Goal: Navigation & Orientation: Find specific page/section

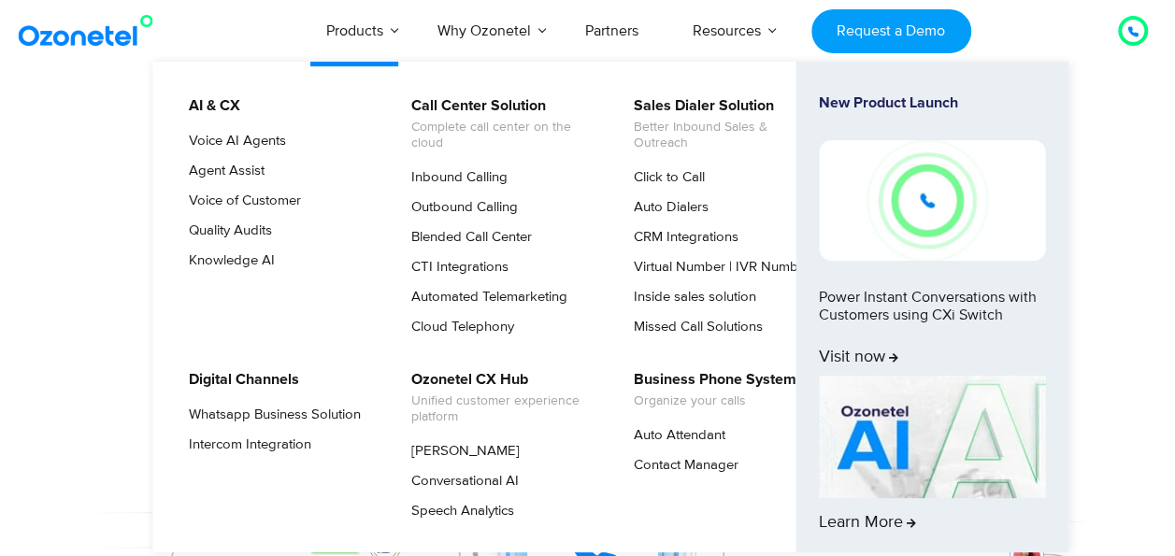
click at [229, 124] on li "AI & CX Voice AI Agents Agent Assist Voice of Customer Quality Audits Knowledge…" at bounding box center [288, 219] width 222 height 251
click at [243, 147] on link "Voice AI Agents" at bounding box center [233, 141] width 112 height 22
click at [221, 136] on link "Voice AI Agents" at bounding box center [233, 141] width 112 height 22
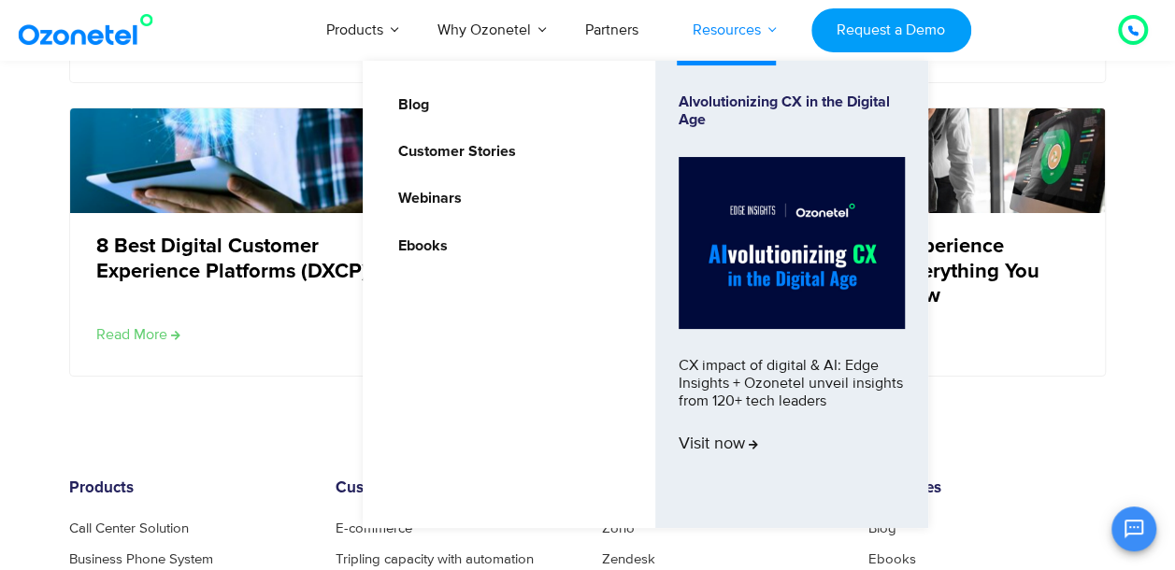
click at [716, 19] on link "Resources" at bounding box center [727, 30] width 122 height 62
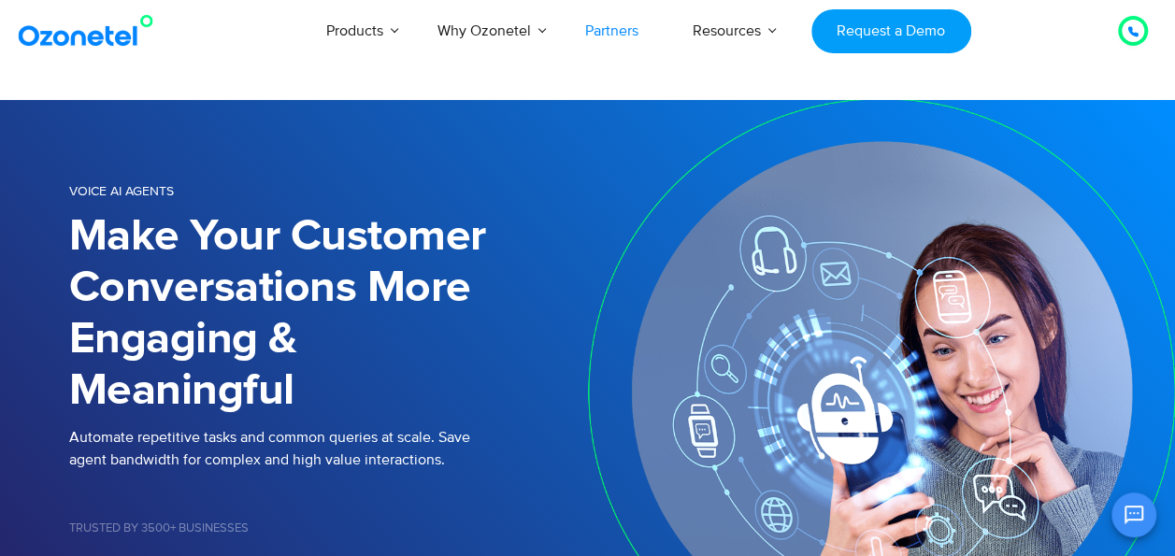
click at [604, 36] on link "Partners" at bounding box center [611, 31] width 107 height 62
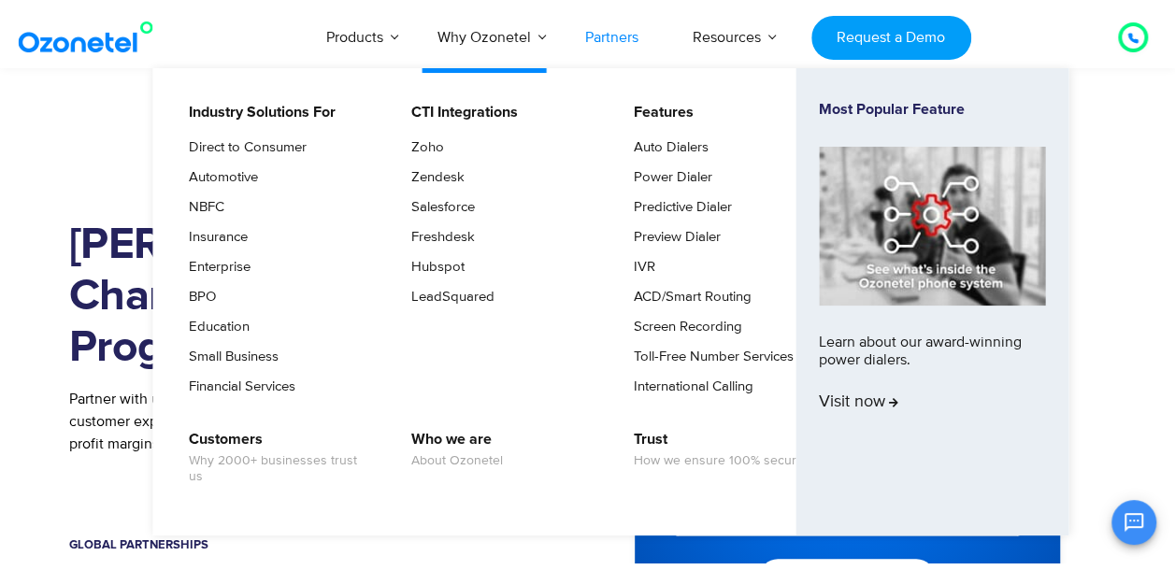
scroll to position [187, 0]
